Goal: Navigation & Orientation: Find specific page/section

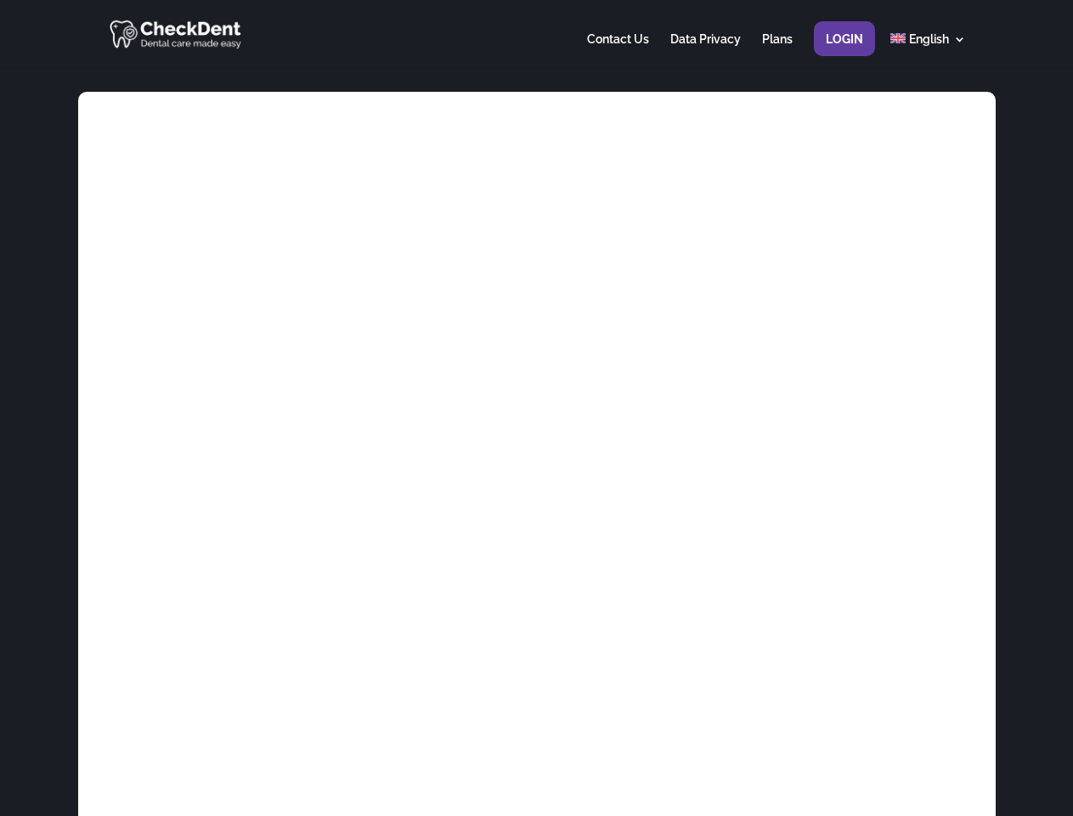
click at [536, 33] on div at bounding box center [536, 33] width 858 height 66
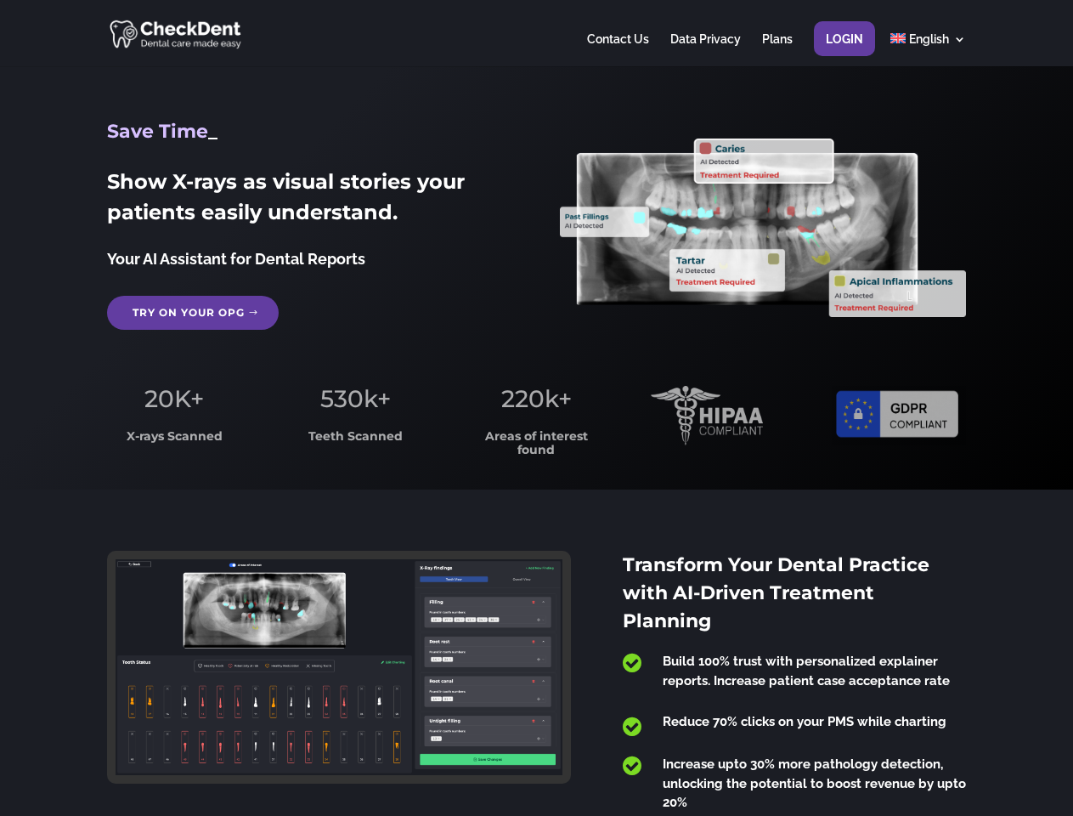
click at [536, 408] on span "220k+" at bounding box center [536, 398] width 71 height 29
click at [536, 33] on div at bounding box center [536, 33] width 858 height 66
click at [536, 408] on span "220k+" at bounding box center [536, 398] width 71 height 29
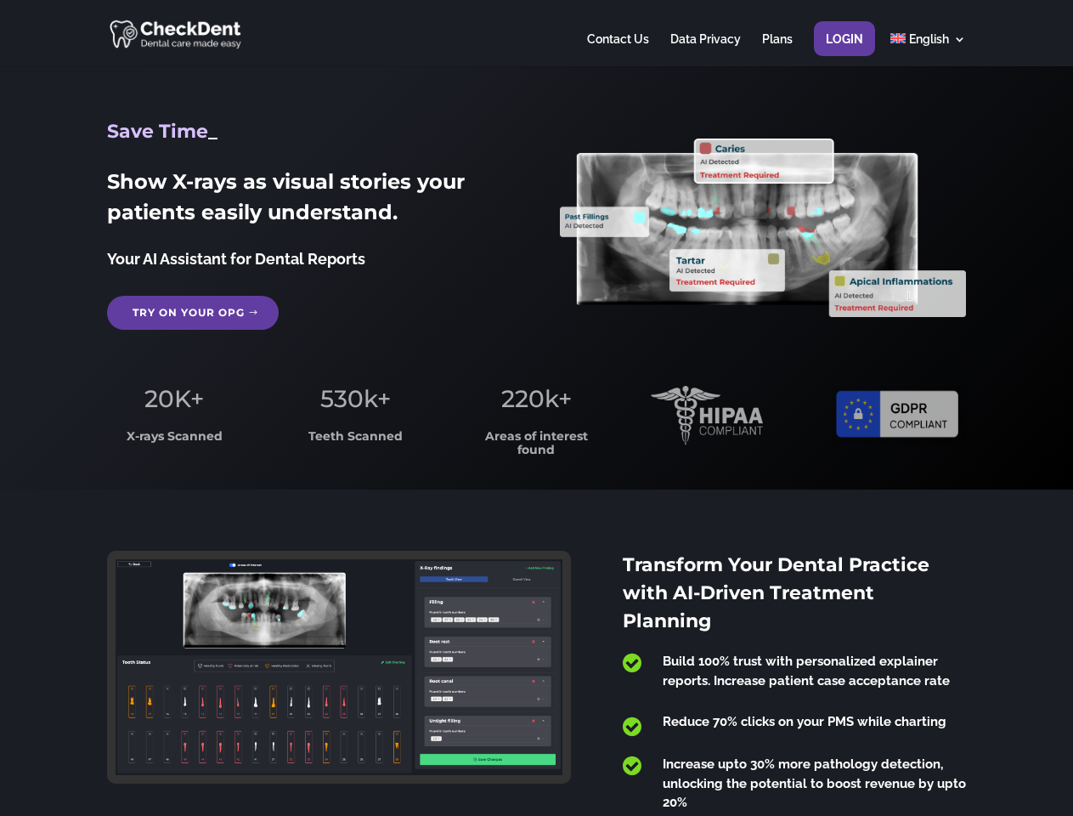
click at [536, 33] on div at bounding box center [536, 33] width 858 height 66
